Goal: Task Accomplishment & Management: Complete application form

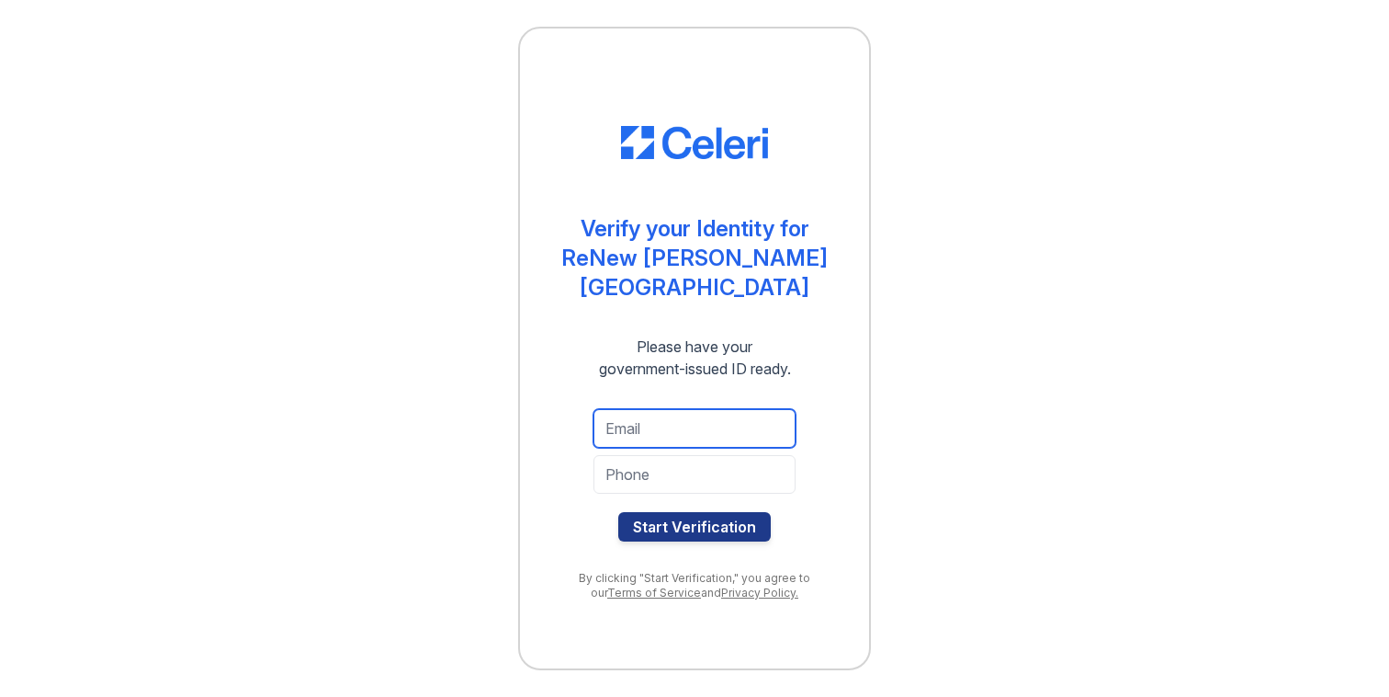
click at [690, 409] on input "email" at bounding box center [695, 428] width 202 height 39
type input "9"
type input "[EMAIL_ADDRESS][DOMAIN_NAME]"
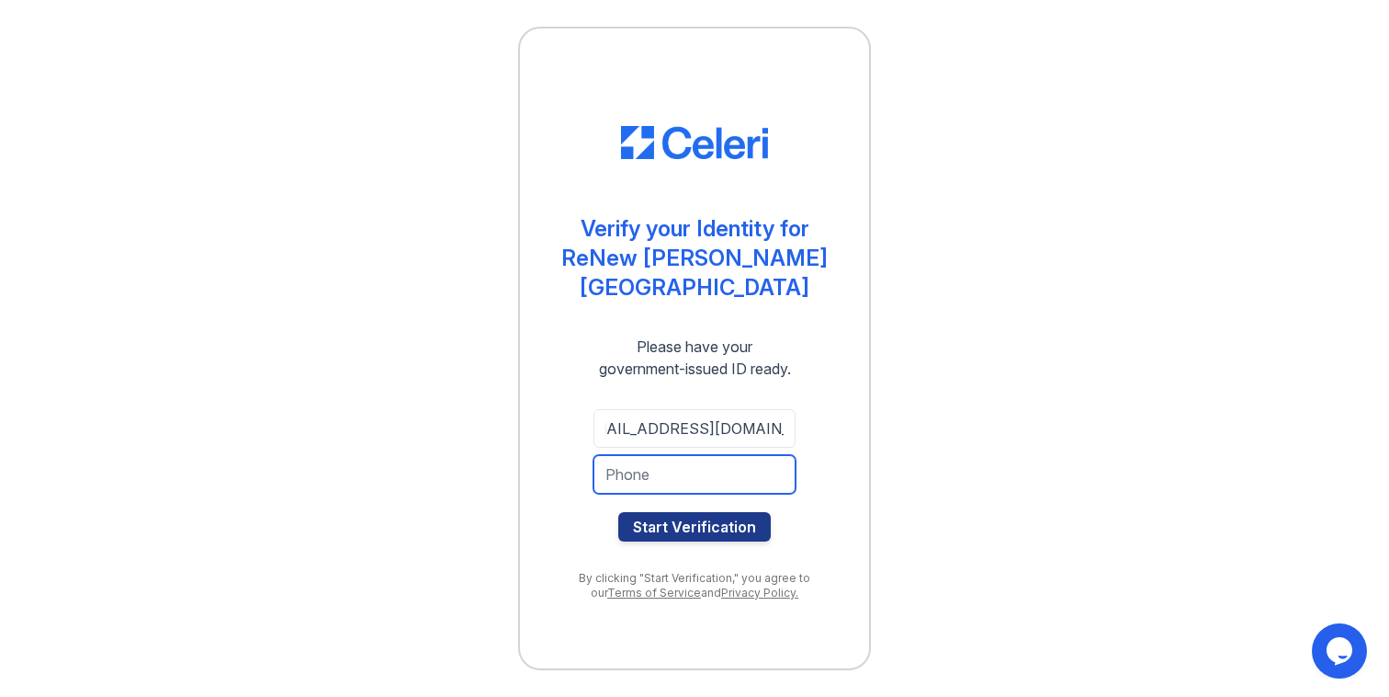
scroll to position [0, 0]
type input "9095536601"
click at [618, 512] on button "Start Verification" at bounding box center [694, 526] width 153 height 29
